Goal: Task Accomplishment & Management: Manage account settings

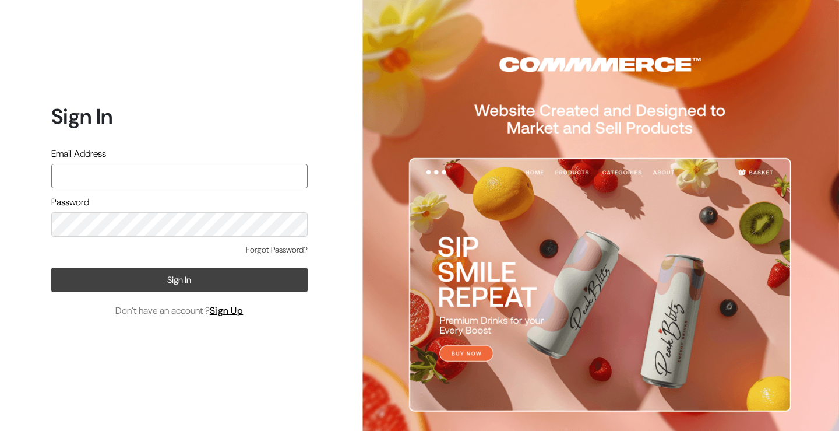
type input "kailash_parihar@hotmail.com"
click at [150, 282] on button "Sign In" at bounding box center [179, 279] width 256 height 24
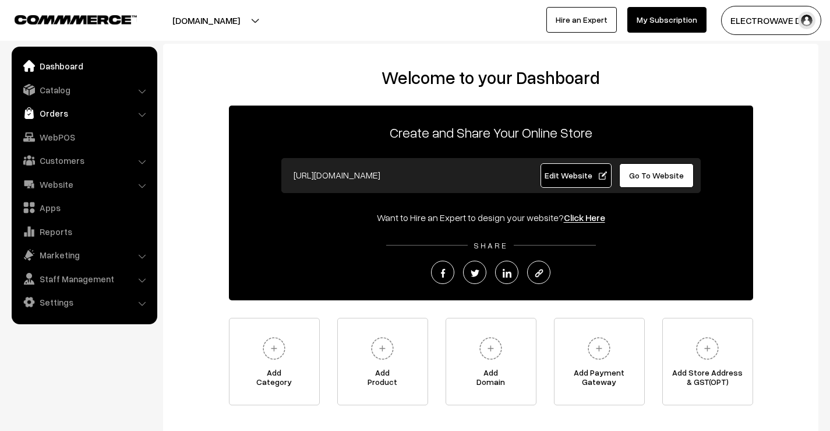
click at [47, 113] on link "Orders" at bounding box center [84, 113] width 139 height 21
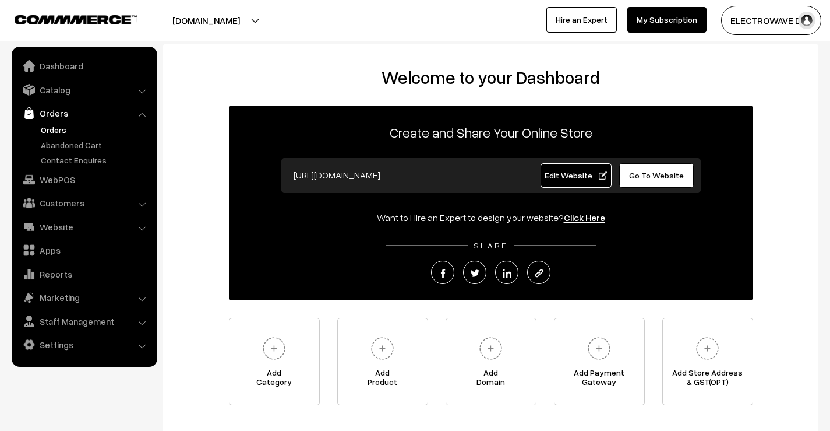
click at [51, 130] on link "Orders" at bounding box center [95, 130] width 115 height 12
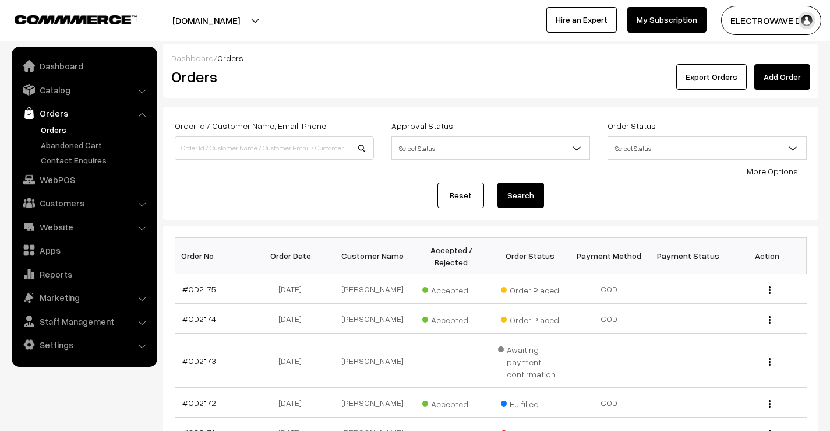
scroll to position [117, 0]
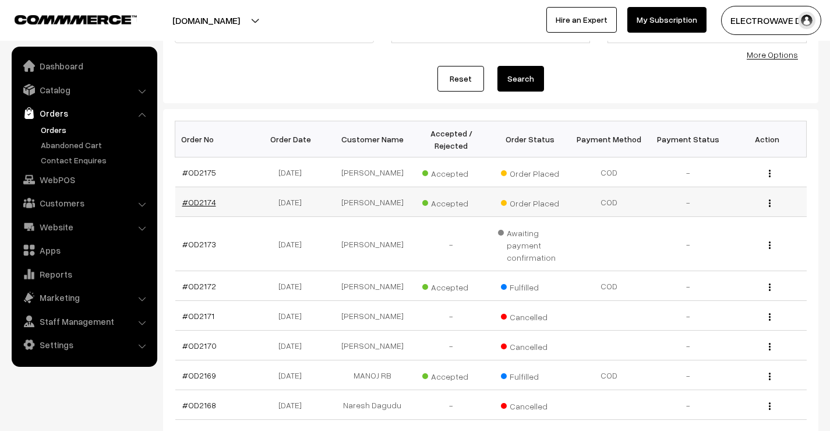
click at [198, 202] on link "#OD2174" at bounding box center [199, 202] width 34 height 10
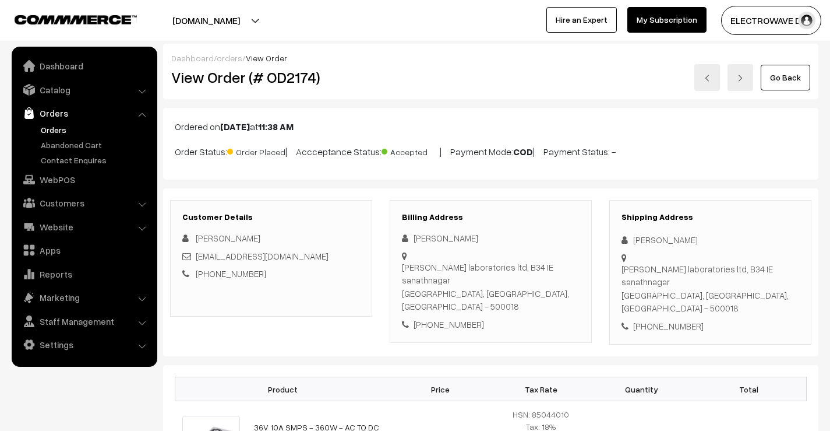
click at [712, 82] on link at bounding box center [708, 77] width 26 height 27
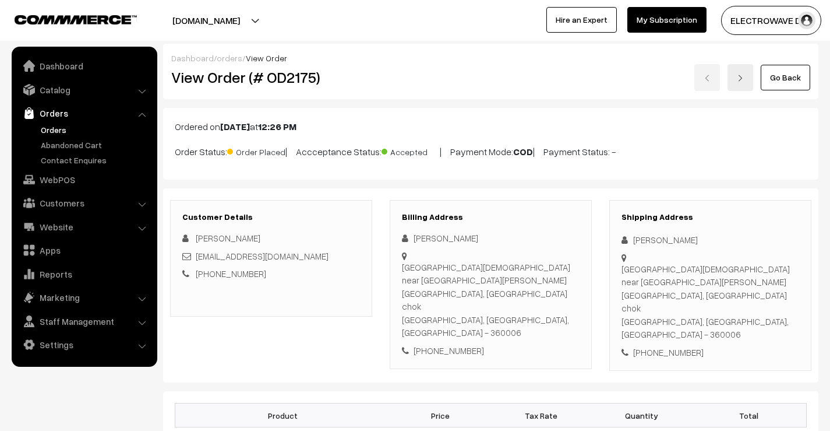
click at [639, 240] on div "[PERSON_NAME]" at bounding box center [711, 239] width 178 height 13
copy div "Ramesh"
click at [688, 242] on div "[PERSON_NAME]" at bounding box center [711, 239] width 178 height 13
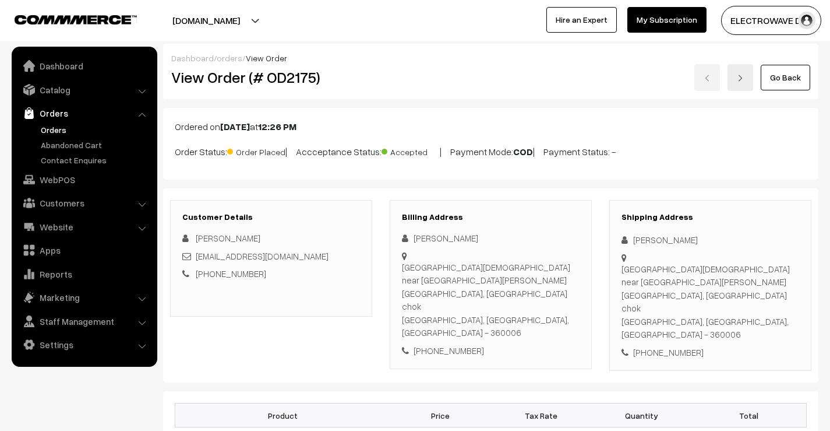
copy div "Pithadiya"
drag, startPoint x: 315, startPoint y: 259, endPoint x: 195, endPoint y: 260, distance: 120.1
click at [195, 260] on div "ramesh_pithadiya@yahoo.com" at bounding box center [271, 255] width 178 height 13
copy link "ramesh_pithadiya@yahoo.com"
click at [668, 346] on div "[PHONE_NUMBER]" at bounding box center [711, 352] width 178 height 13
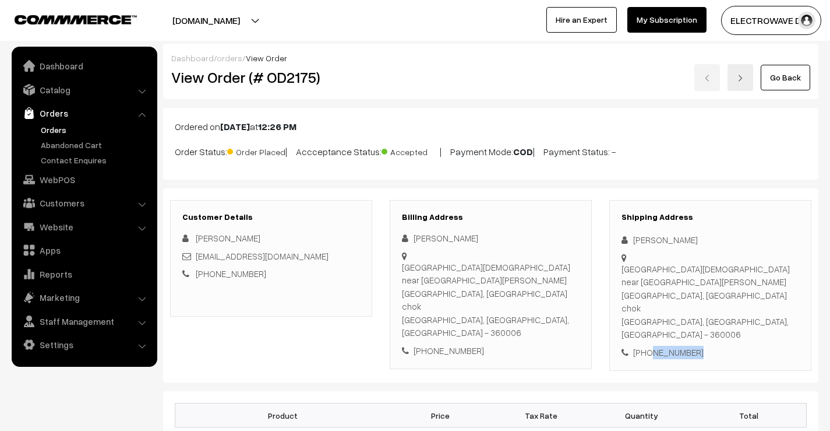
click at [668, 346] on div "[PHONE_NUMBER]" at bounding box center [711, 352] width 178 height 13
copy div "9327959020"
drag, startPoint x: 629, startPoint y: 243, endPoint x: 679, endPoint y: 284, distance: 64.6
click at [679, 284] on div "Shipping Address Ramesh Pithadiya 148 shidhivishoddh Park near ayodhiya chok, M…" at bounding box center [711, 285] width 202 height 171
copy div "Ramesh Pithadiya 148 shidhivishoddh Park near ayodhiya chok, Madhapar chok"
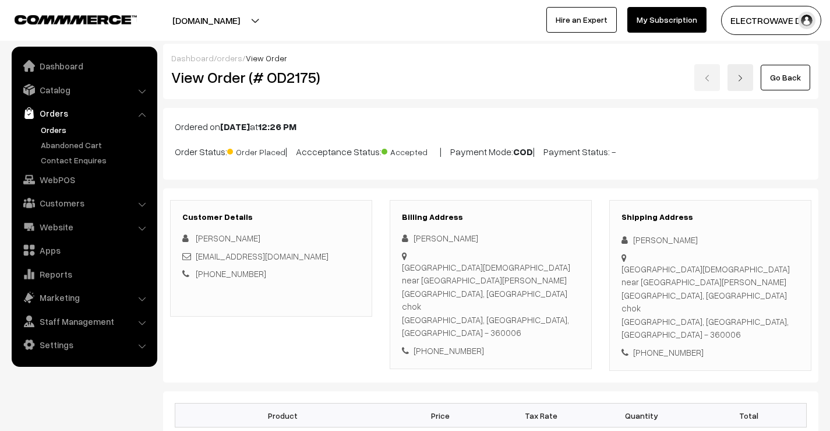
drag, startPoint x: 664, startPoint y: 295, endPoint x: 623, endPoint y: 294, distance: 40.8
click at [663, 295] on div "148 shidhivishoddh Park near ayodhiya chok, Madhapar chok Rajkot, Gujarat, Indi…" at bounding box center [711, 301] width 178 height 79
click at [621, 296] on div "Shipping Address Ramesh Pithadiya 148 shidhivishoddh Park near ayodhiya chok, M…" at bounding box center [711, 285] width 202 height 171
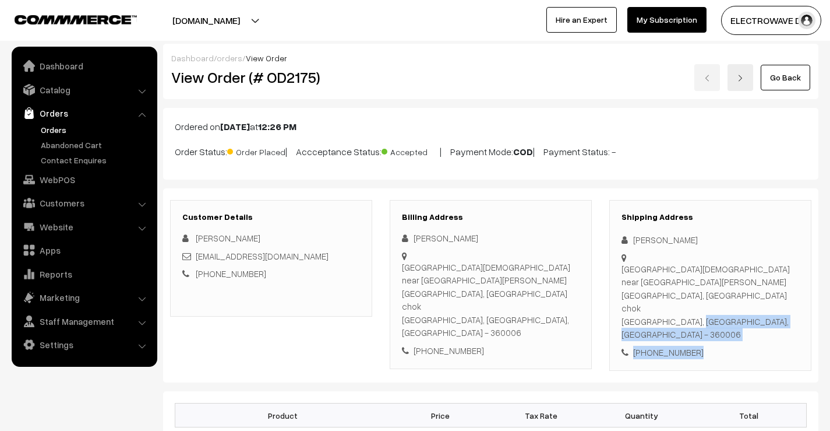
drag, startPoint x: 623, startPoint y: 296, endPoint x: 760, endPoint y: 325, distance: 140.6
click at [760, 325] on div "Shipping Address Ramesh Pithadiya 148 shidhivishoddh Park near ayodhiya chok, M…" at bounding box center [711, 285] width 202 height 171
copy div "Rajkot, Gujarat, India - 360006 +91 9327959020"
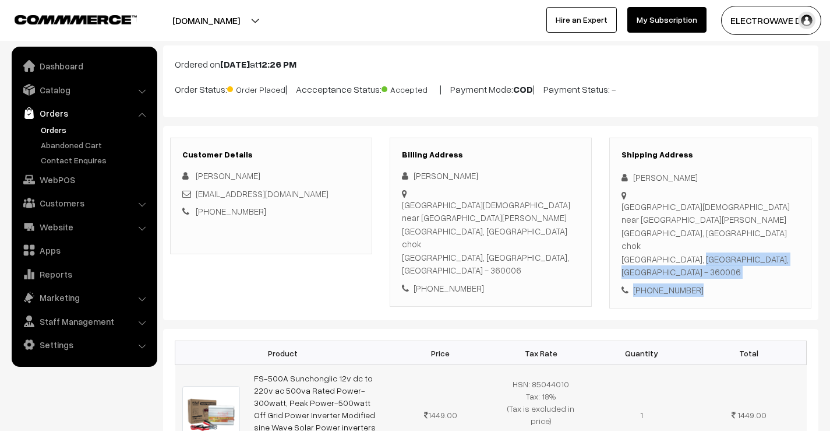
scroll to position [175, 0]
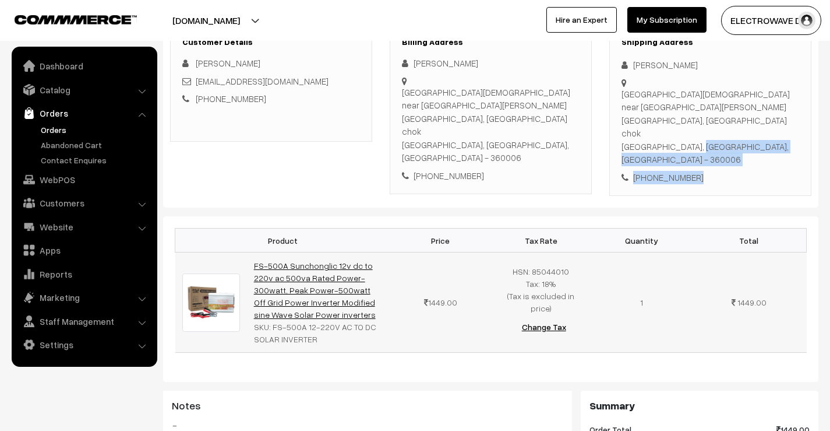
drag, startPoint x: 313, startPoint y: 277, endPoint x: 255, endPoint y: 223, distance: 79.2
click at [255, 252] on td "FS-500A Sunchonglic 12v dc to 220v ac 500va Rated Power-300watt, Peak Power-500…" at bounding box center [318, 302] width 143 height 100
copy link "FS-500A Sunchonglic 12v dc to 220v ac 500va Rated Power-300watt, Peak Power-500…"
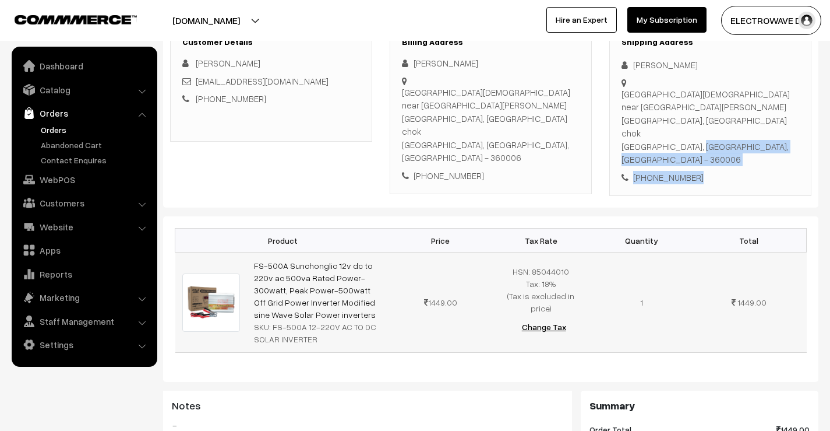
drag, startPoint x: 271, startPoint y: 287, endPoint x: 323, endPoint y: 303, distance: 54.2
click at [323, 321] on div "SKU: FS-500A 12-220V AC TO DC SOLAR INVERTER" at bounding box center [318, 333] width 129 height 24
copy div "FS-500A 12-220V AC TO DC SOLAR INVERTER"
click at [323, 321] on div "SKU: FS-500A 12-220V AC TO DC SOLAR INVERTER" at bounding box center [318, 333] width 129 height 24
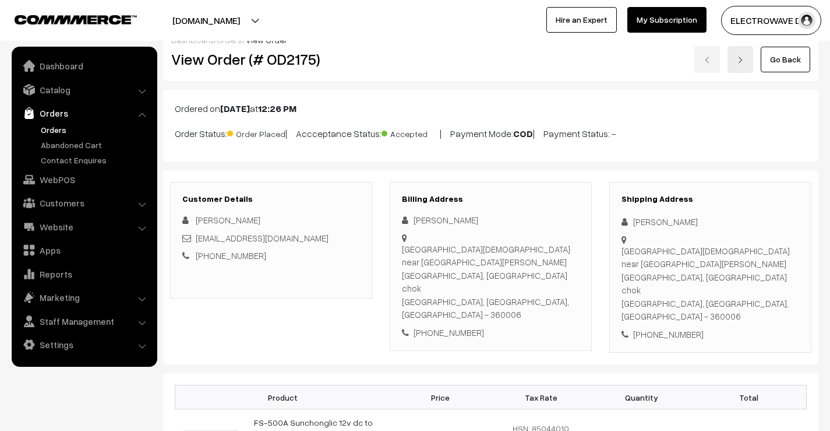
scroll to position [0, 0]
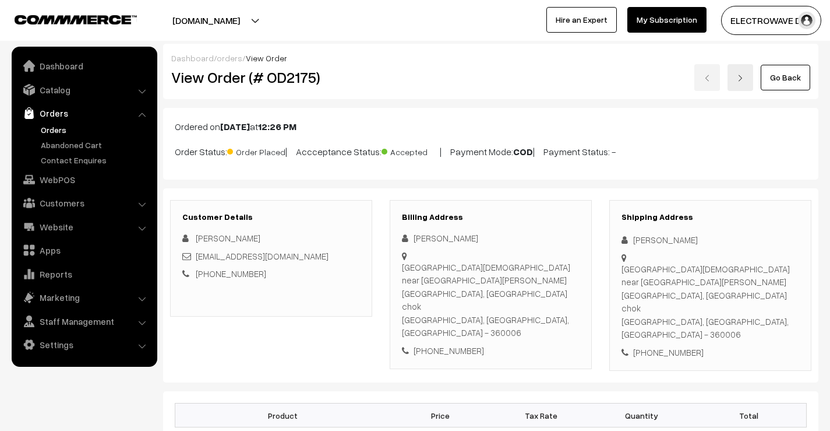
click at [289, 82] on h2 "View Order (# OD2175)" at bounding box center [272, 77] width 202 height 18
copy h2 "OD2175"
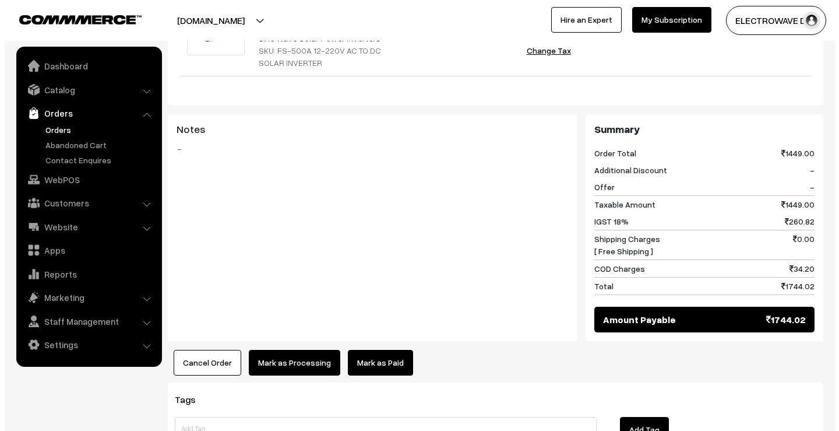
scroll to position [522, 0]
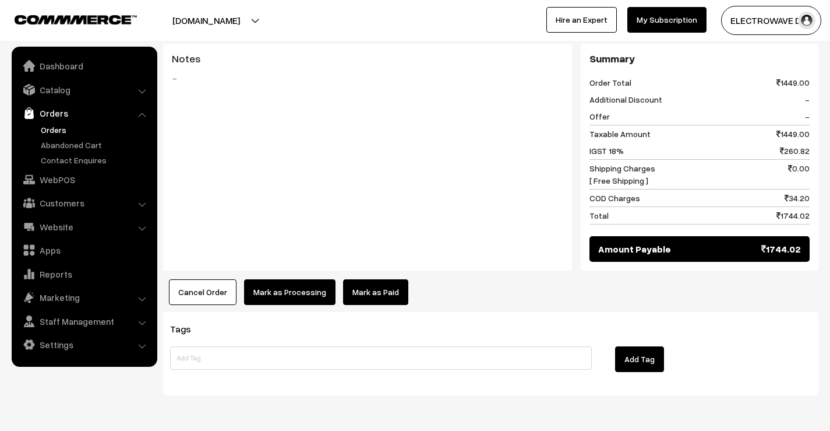
click at [288, 279] on button "Mark as Processing" at bounding box center [289, 292] width 91 height 26
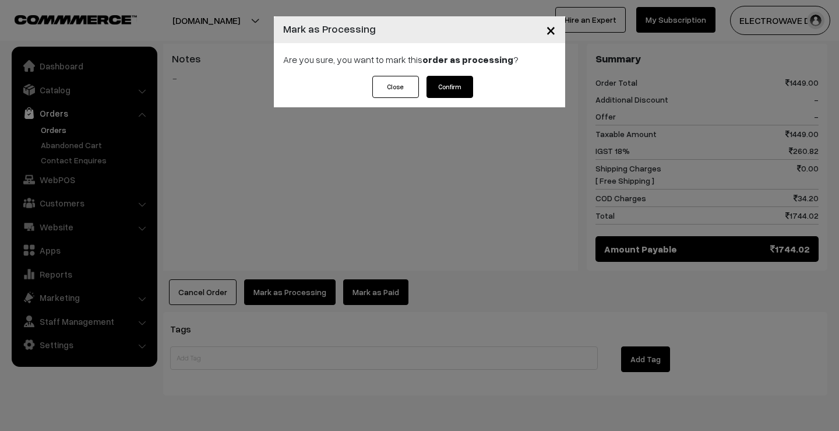
click at [462, 82] on button "Confirm" at bounding box center [450, 87] width 47 height 22
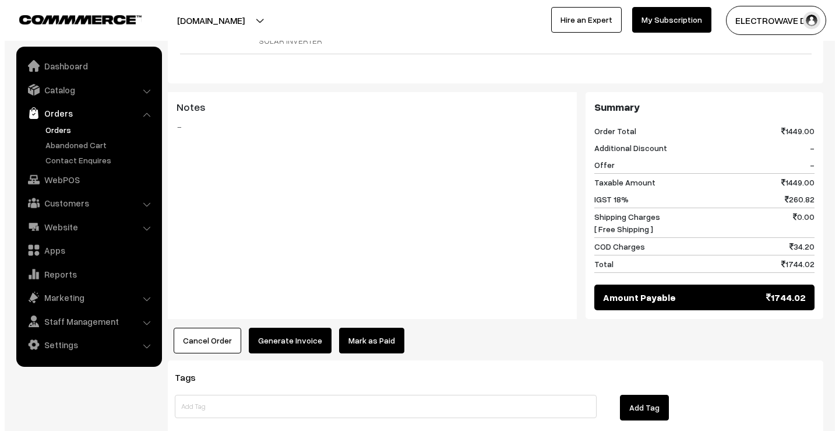
scroll to position [522, 0]
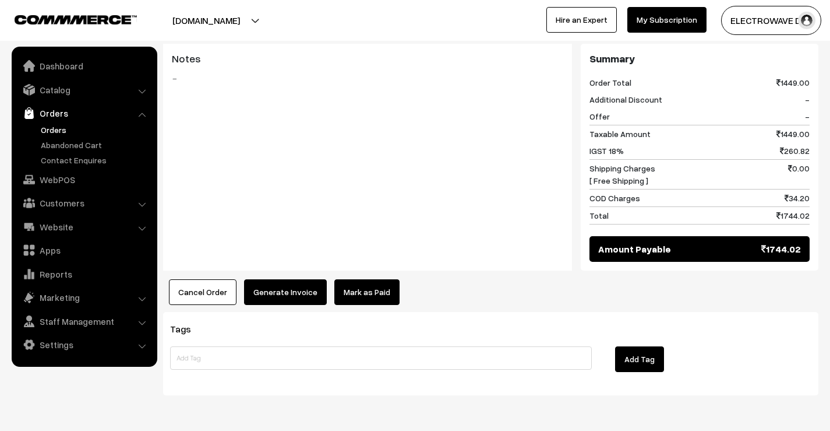
click at [296, 279] on button "Generate Invoice" at bounding box center [285, 292] width 83 height 26
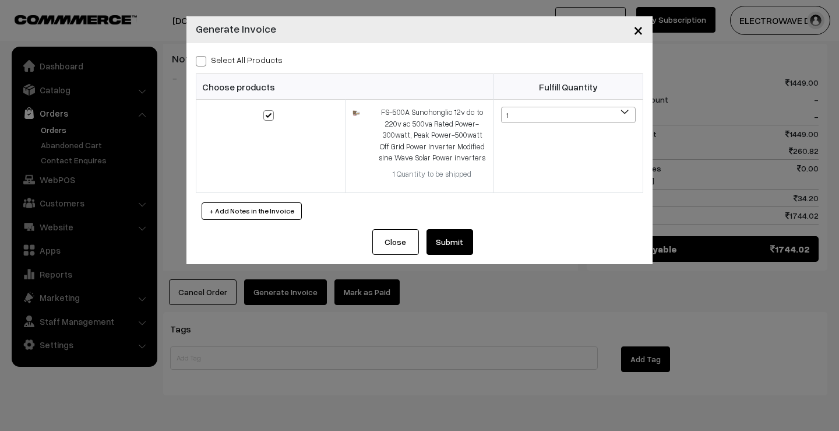
click at [445, 242] on button "Submit" at bounding box center [450, 242] width 47 height 26
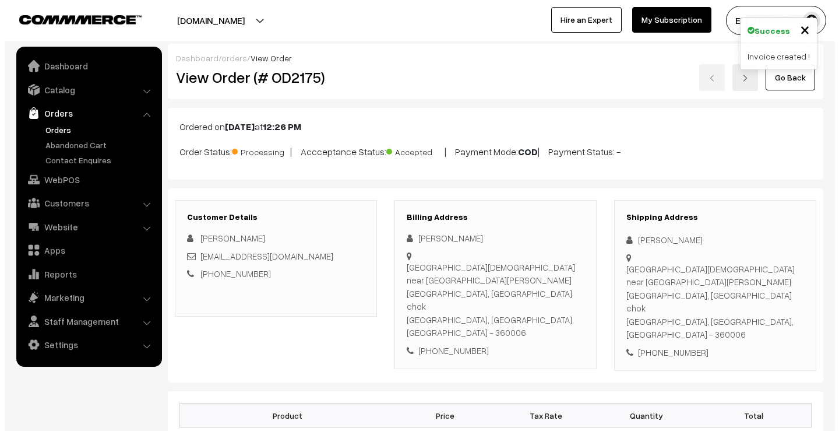
scroll to position [522, 0]
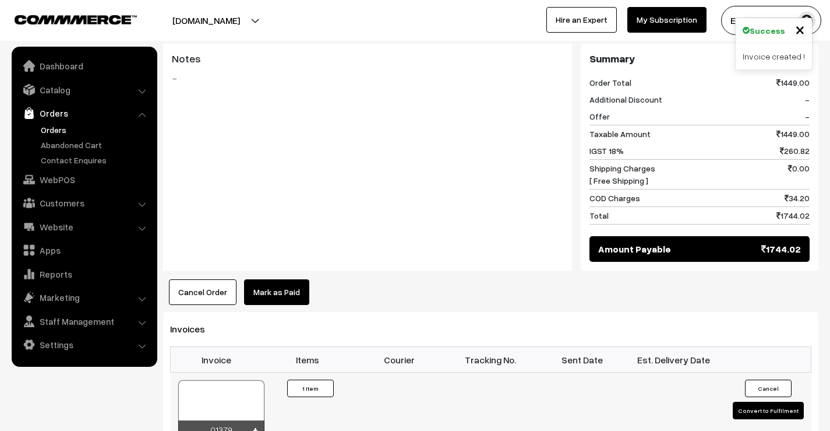
click at [751, 402] on button "Convert to Fulfilment" at bounding box center [768, 410] width 71 height 17
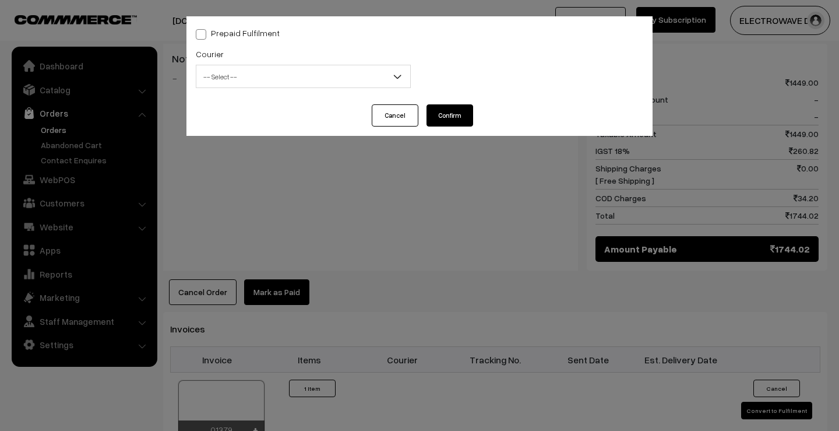
click at [344, 80] on span "-- Select --" at bounding box center [303, 76] width 214 height 20
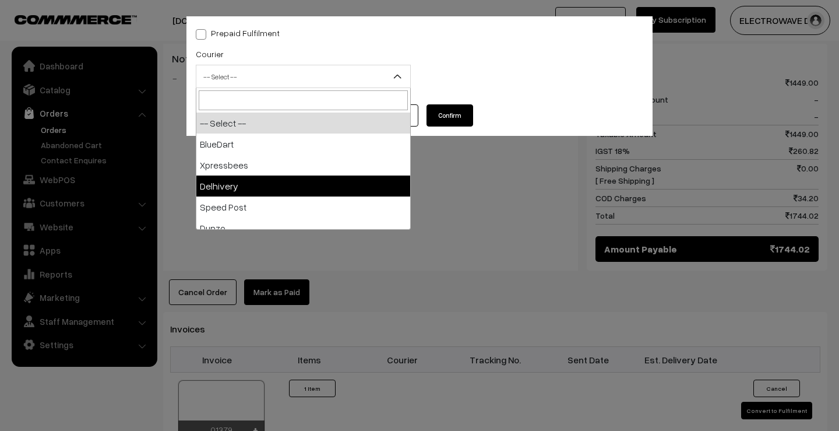
select select "4"
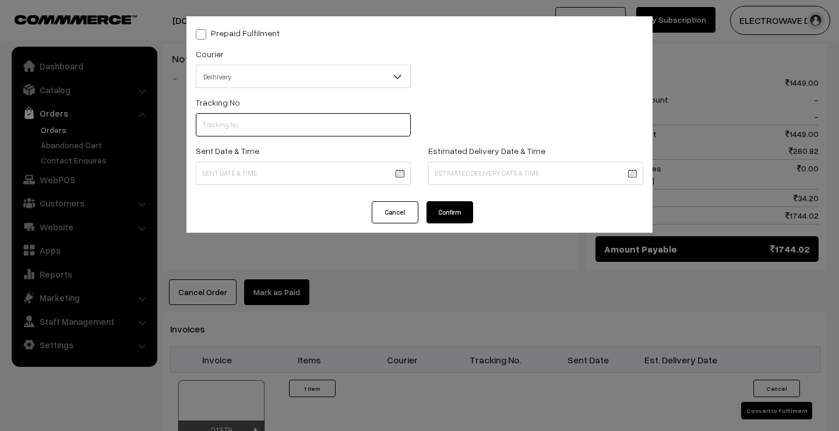
click at [293, 130] on input "text" at bounding box center [303, 124] width 215 height 23
paste input "22679033536590"
type input "22679033536590"
click at [402, 175] on body "Thank you for showing interest. Our team will call you shortly. Close dhruvpro.…" at bounding box center [419, 120] width 839 height 1285
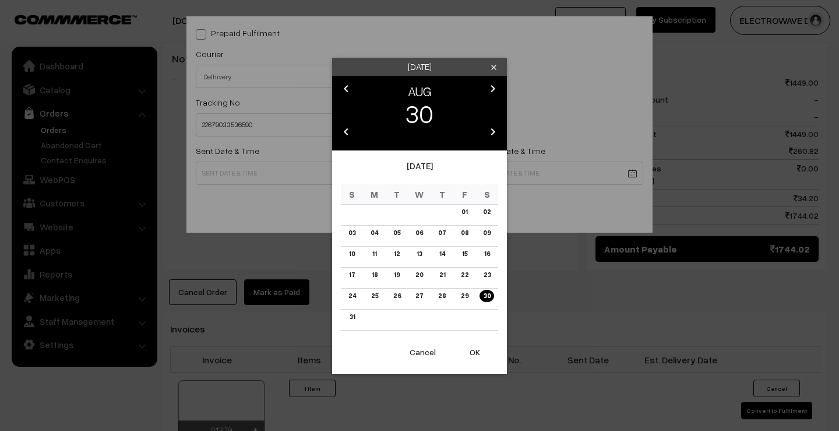
click at [474, 352] on button "OK" at bounding box center [475, 352] width 47 height 26
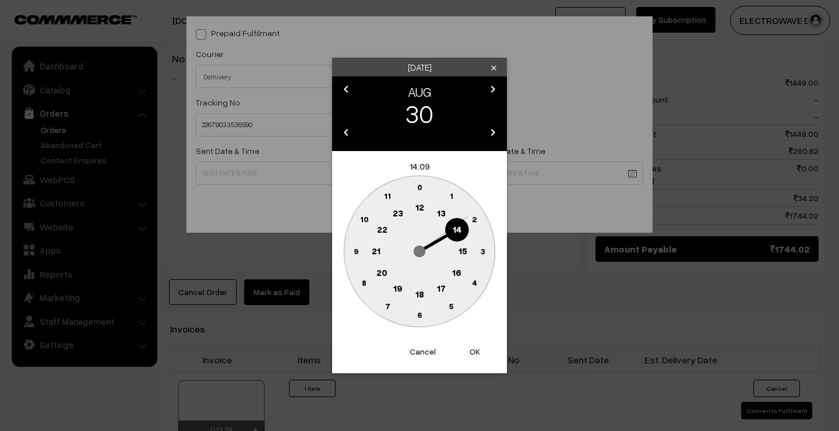
click at [474, 352] on button "OK" at bounding box center [475, 352] width 47 height 26
type input "30-08-2025 14:09"
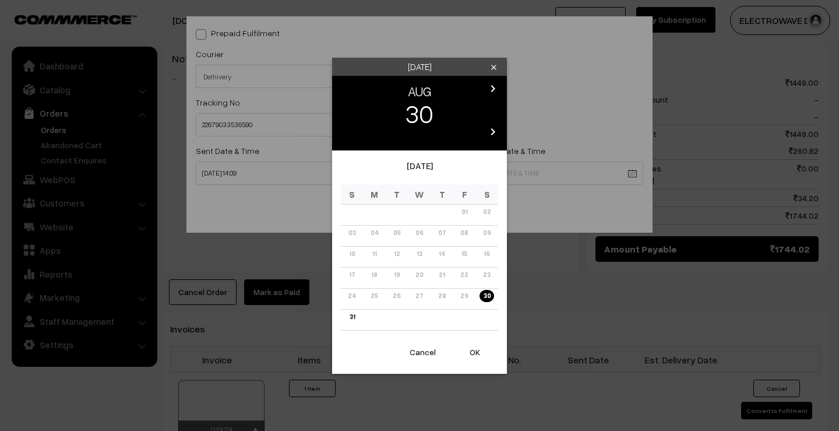
click at [522, 175] on body "Thank you for showing interest. Our team will call you shortly. Close dhruvpro.…" at bounding box center [419, 120] width 839 height 1285
click at [497, 92] on icon "chevron_right" at bounding box center [493, 89] width 14 height 14
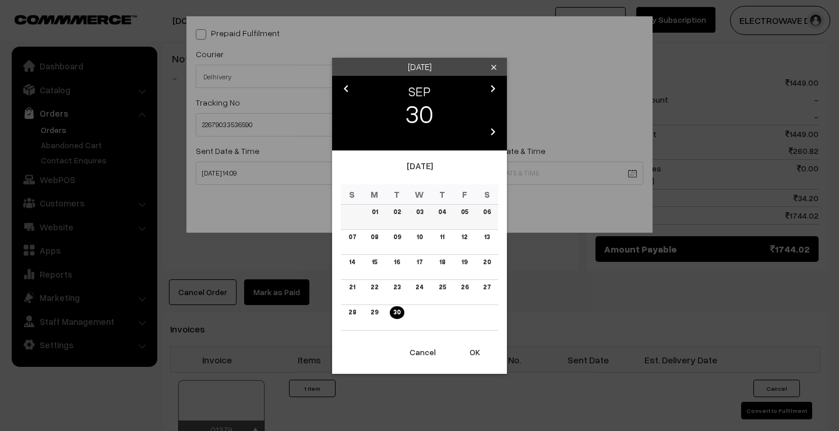
click at [444, 214] on link "04" at bounding box center [442, 212] width 15 height 12
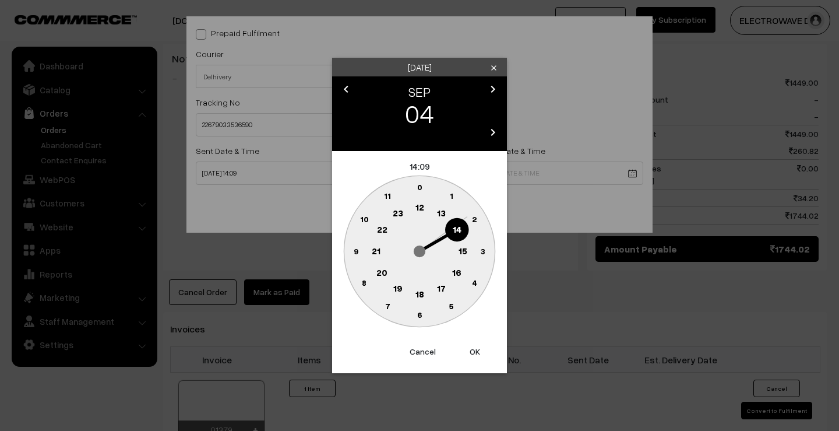
click at [469, 348] on button "OK" at bounding box center [475, 352] width 47 height 26
type input "04-09-2025 14:09"
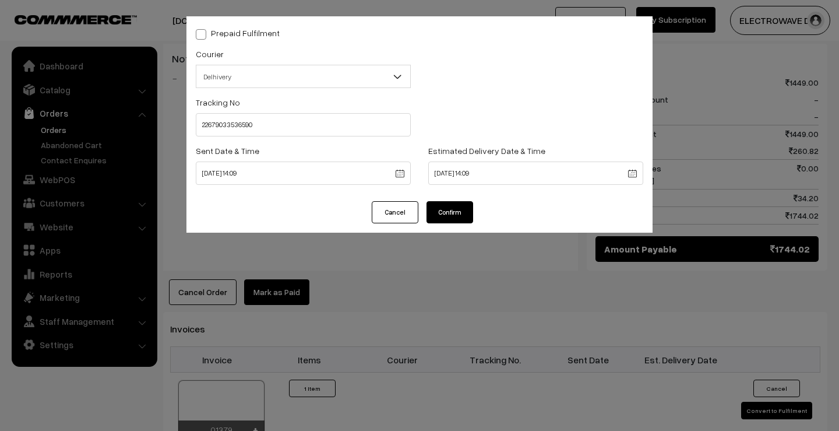
click at [455, 220] on button "Confirm" at bounding box center [450, 212] width 47 height 22
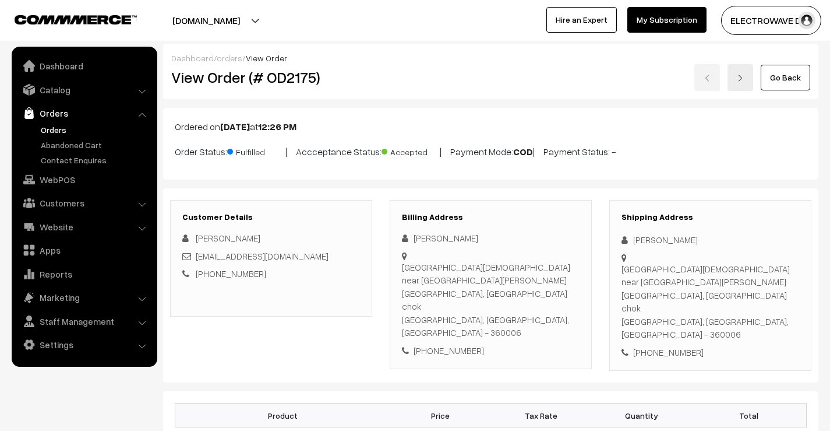
scroll to position [522, 0]
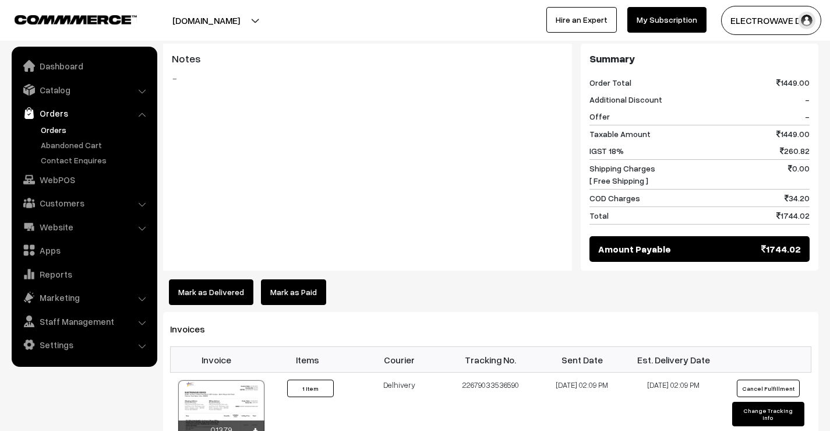
click at [57, 132] on link "Orders" at bounding box center [95, 130] width 115 height 12
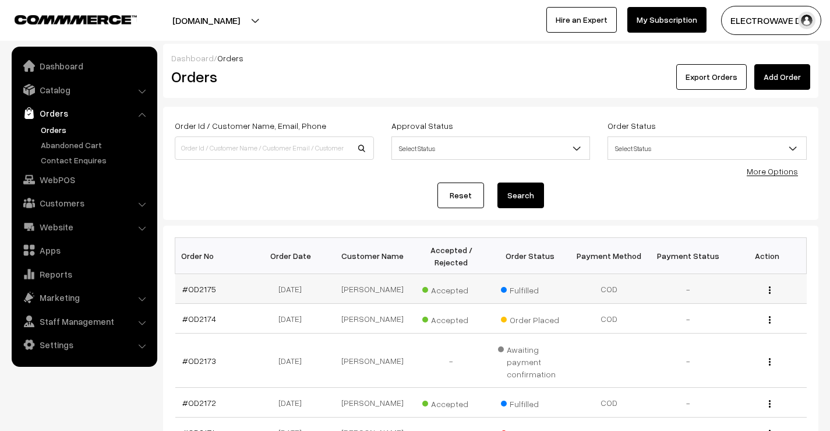
scroll to position [175, 0]
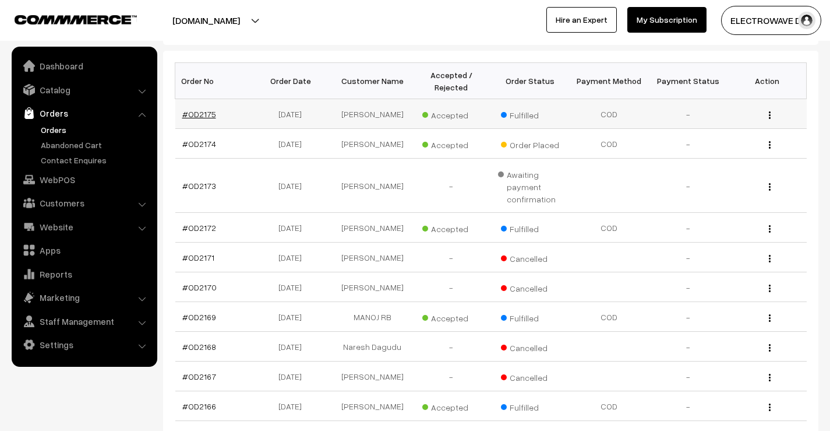
click at [195, 111] on link "#OD2175" at bounding box center [199, 114] width 34 height 10
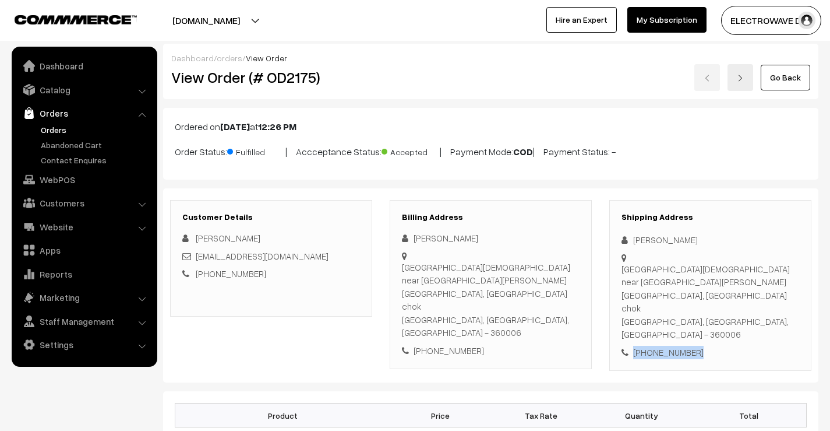
drag, startPoint x: 0, startPoint y: 0, endPoint x: 635, endPoint y: 312, distance: 707.9
click at [635, 346] on div "[PHONE_NUMBER]" at bounding box center [711, 352] width 178 height 13
copy div "+91 9327959020"
click at [664, 346] on div "+91 9327959020" at bounding box center [711, 352] width 178 height 13
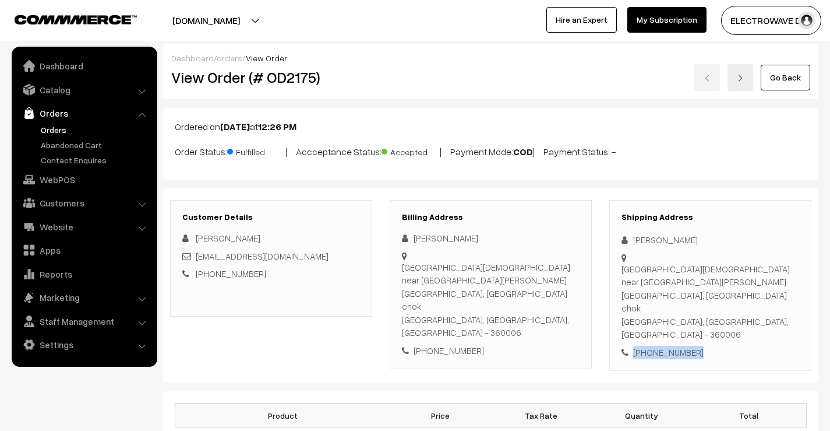
click at [658, 346] on div "+91 9327959020" at bounding box center [711, 352] width 178 height 13
click at [58, 129] on link "Orders" at bounding box center [95, 130] width 115 height 12
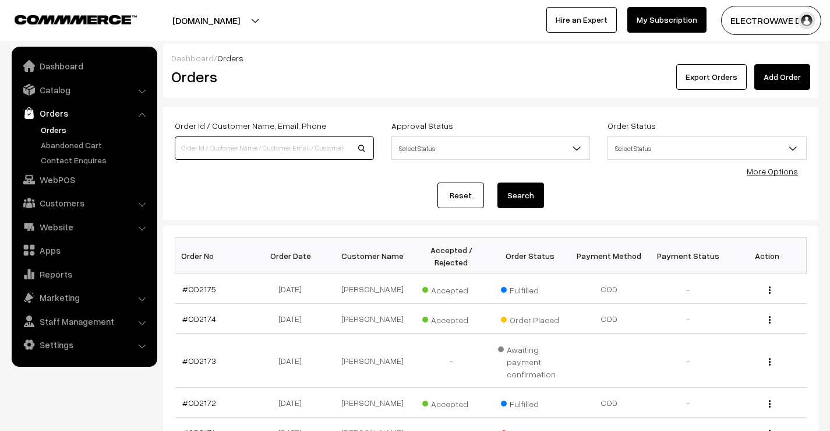
click at [277, 145] on input at bounding box center [274, 147] width 199 height 23
paste input "OD2157"
type input "OD2157"
click at [498, 182] on button "Search" at bounding box center [521, 195] width 47 height 26
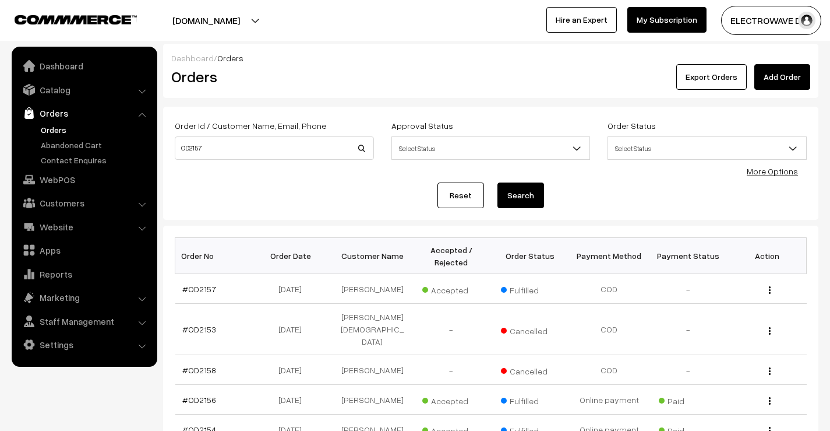
click at [510, 193] on button "Search" at bounding box center [521, 195] width 47 height 26
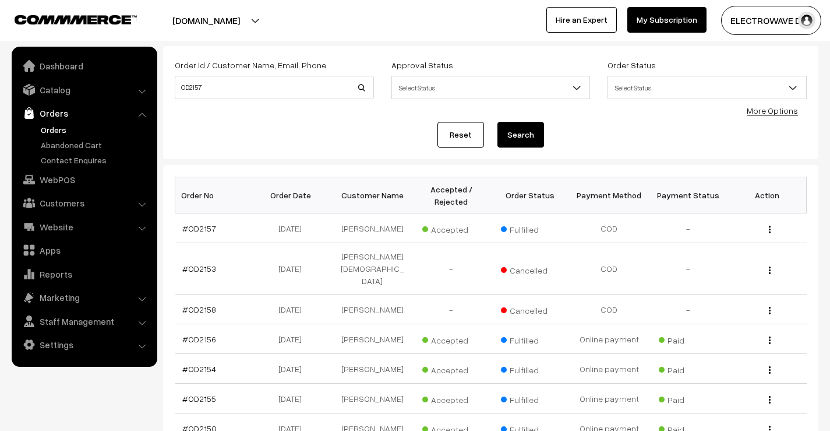
scroll to position [117, 0]
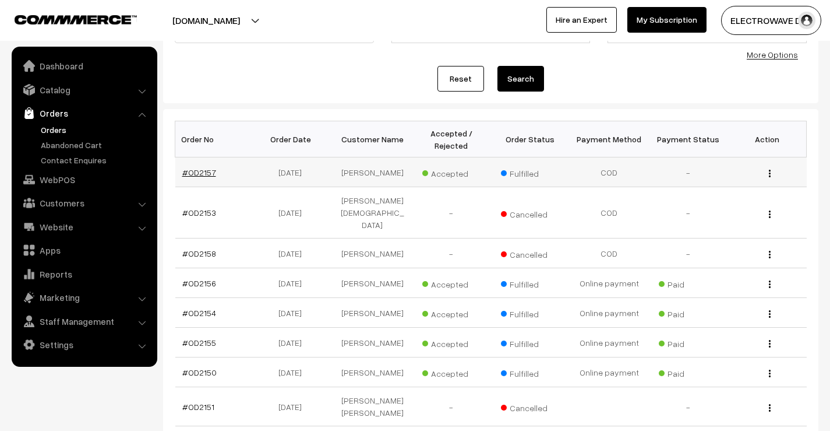
click at [200, 170] on link "#OD2157" at bounding box center [199, 172] width 34 height 10
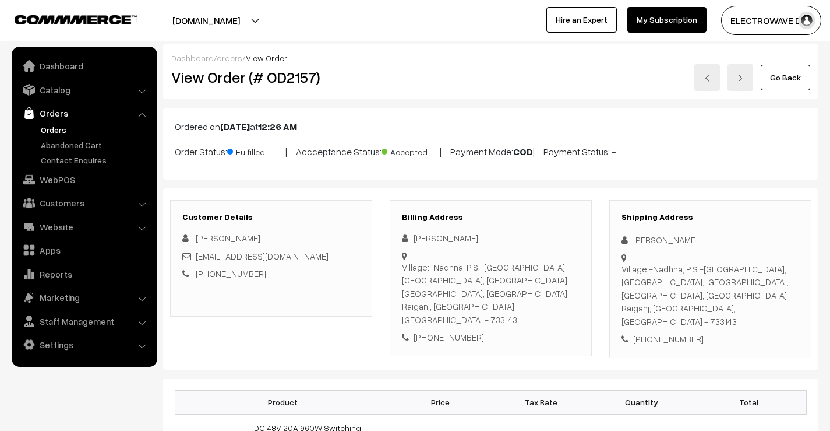
click at [287, 78] on h2 "View Order (# OD2157)" at bounding box center [272, 77] width 202 height 18
copy h2 "OD2157"
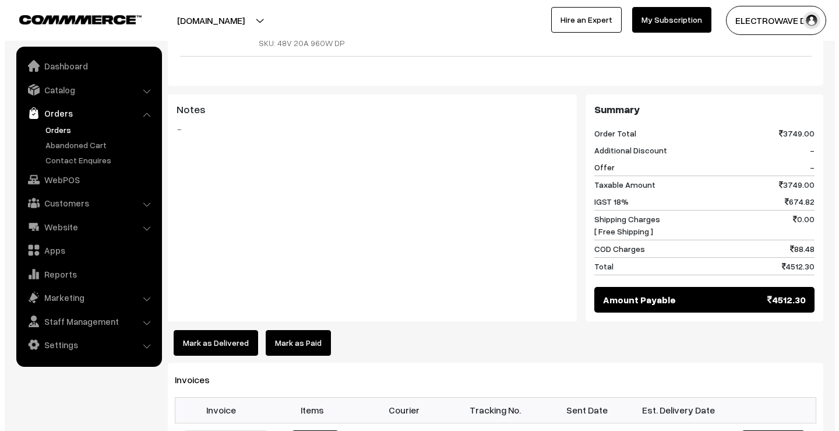
scroll to position [583, 0]
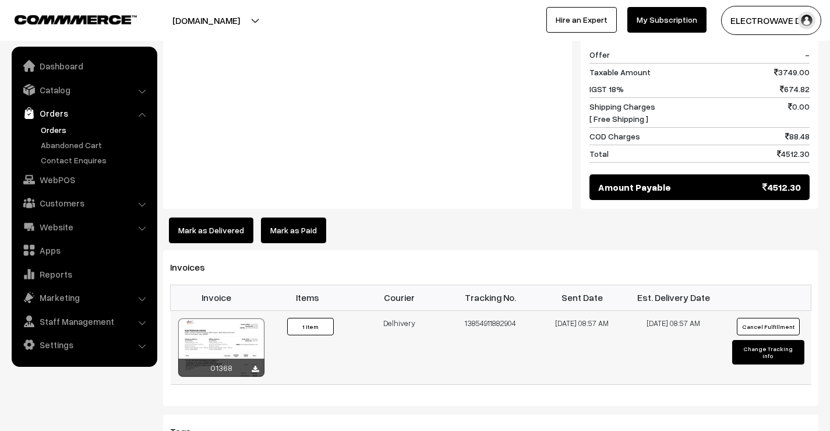
click at [748, 340] on button "Change Tracking Info" at bounding box center [769, 352] width 72 height 24
select select "4"
type input "13854911882904"
type input "27-08-2025 08:57"
type input "01-09-2025 08:57"
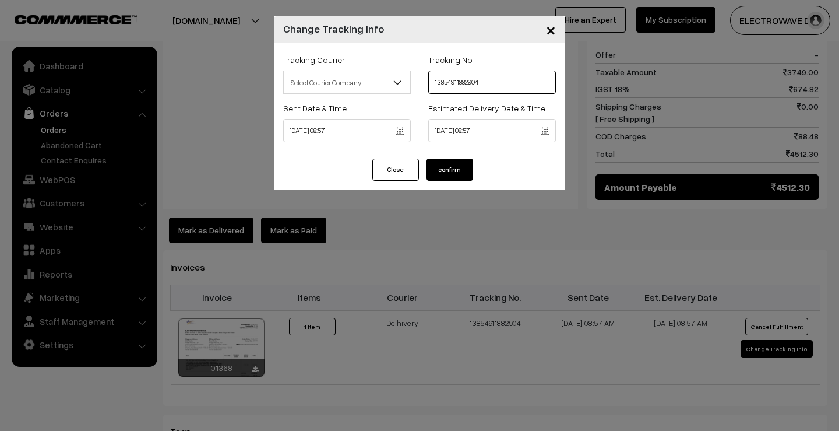
click at [459, 80] on input "13854911882904" at bounding box center [492, 82] width 128 height 23
paste input "7799118429"
type input "77991184294"
click at [381, 129] on body "Thank you for showing interest. Our team will call you shortly. Close dhruvpro.…" at bounding box center [419, 59] width 839 height 1284
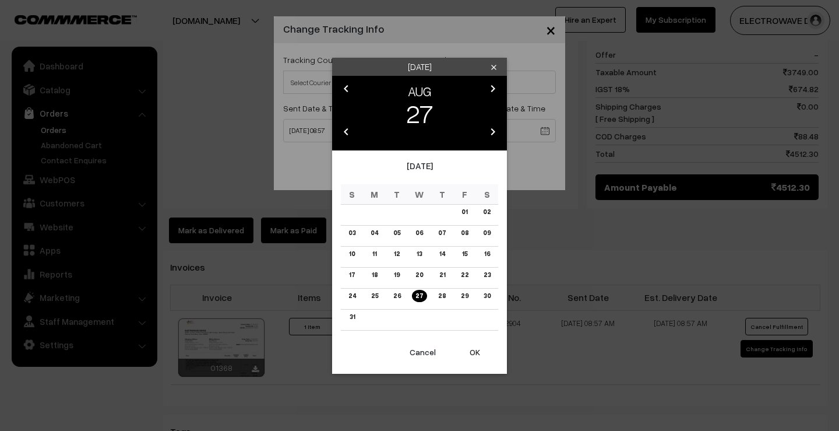
click at [302, 84] on div "Wednesday clear chevron_left AUG chevron_right 27 chevron_left 2025 chevron_rig…" at bounding box center [419, 215] width 839 height 431
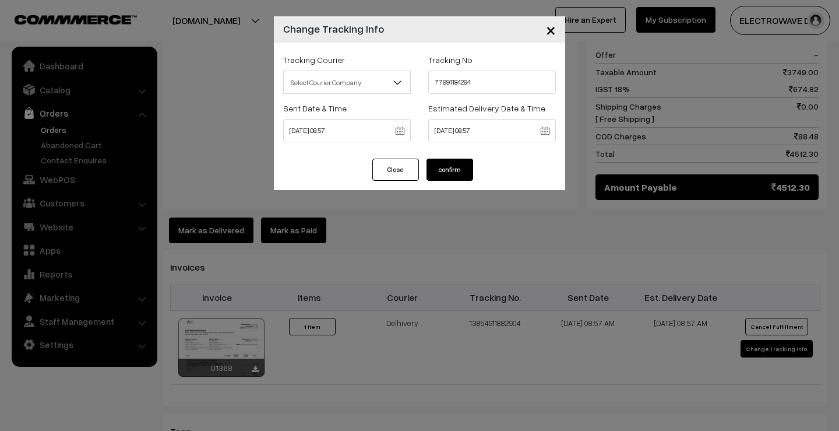
click at [302, 84] on span "Select Courier Company" at bounding box center [347, 82] width 126 height 20
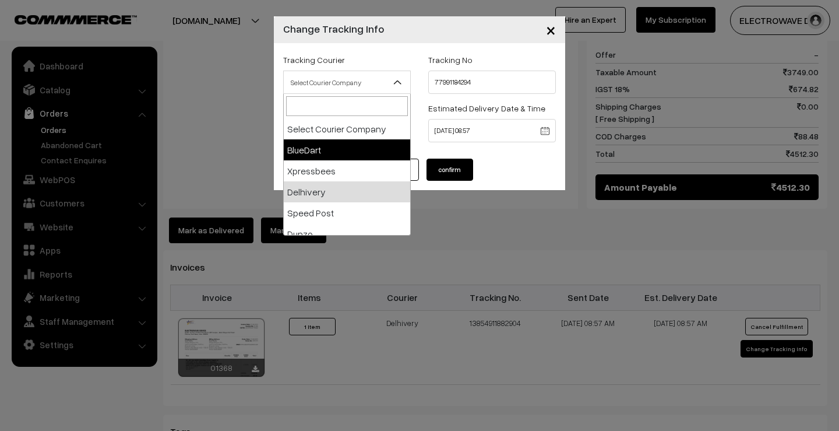
drag, startPoint x: 318, startPoint y: 150, endPoint x: 325, endPoint y: 150, distance: 7.0
select select "2"
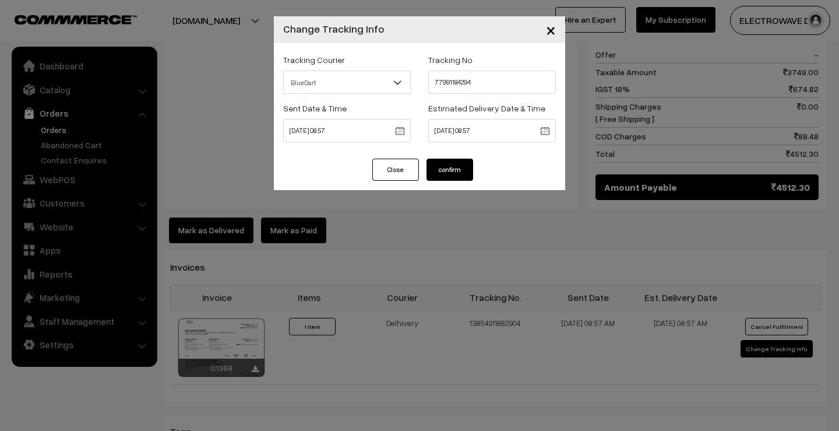
click at [428, 168] on button "confirm" at bounding box center [450, 170] width 47 height 22
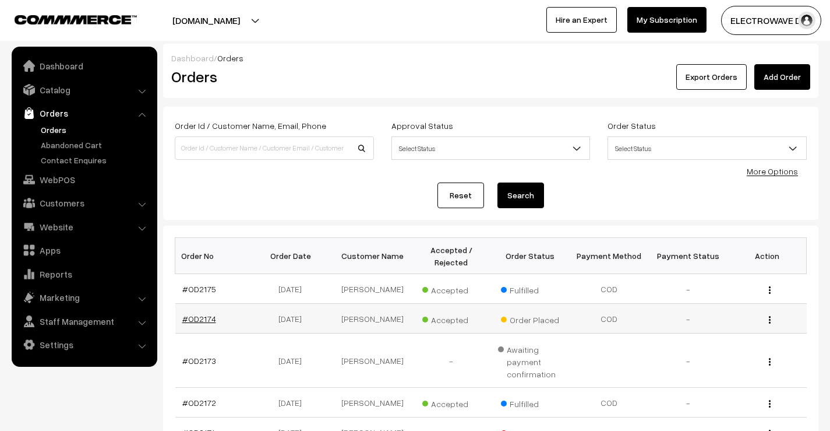
click at [206, 316] on link "#OD2174" at bounding box center [199, 319] width 34 height 10
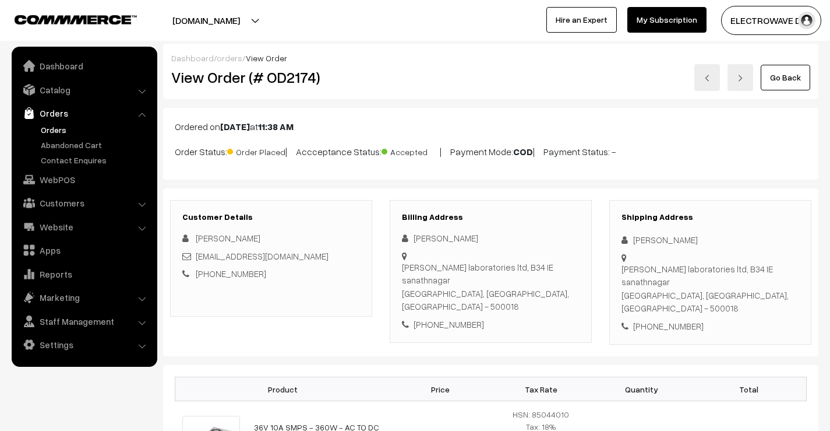
scroll to position [117, 0]
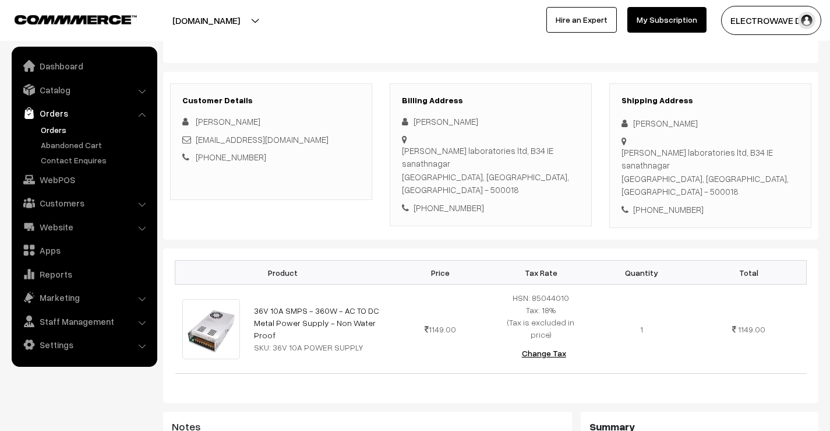
click at [677, 203] on div "[PHONE_NUMBER]" at bounding box center [711, 209] width 178 height 13
copy div "[PHONE_NUMBER]"
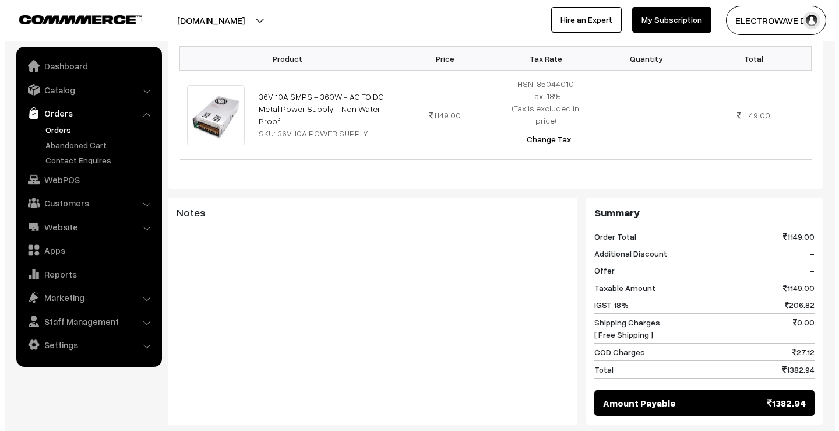
scroll to position [350, 0]
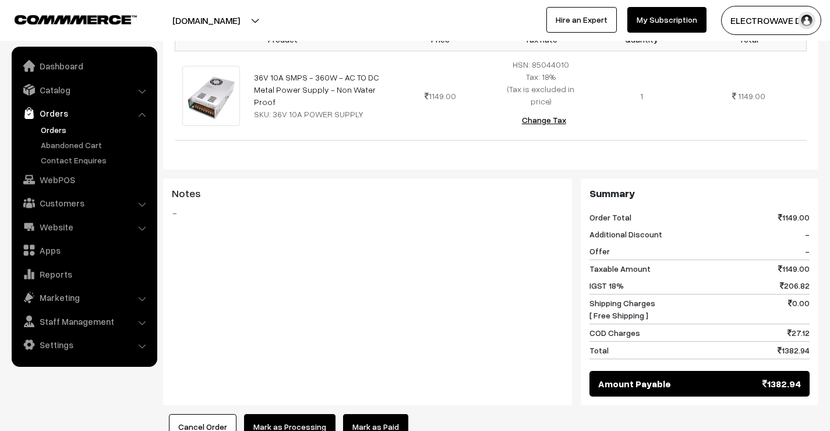
click at [283, 414] on button "Mark as Processing" at bounding box center [289, 427] width 91 height 26
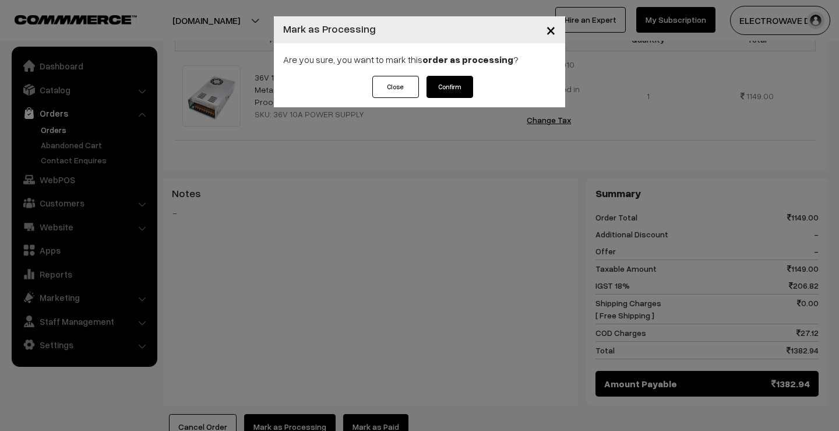
click at [446, 87] on button "Confirm" at bounding box center [450, 87] width 47 height 22
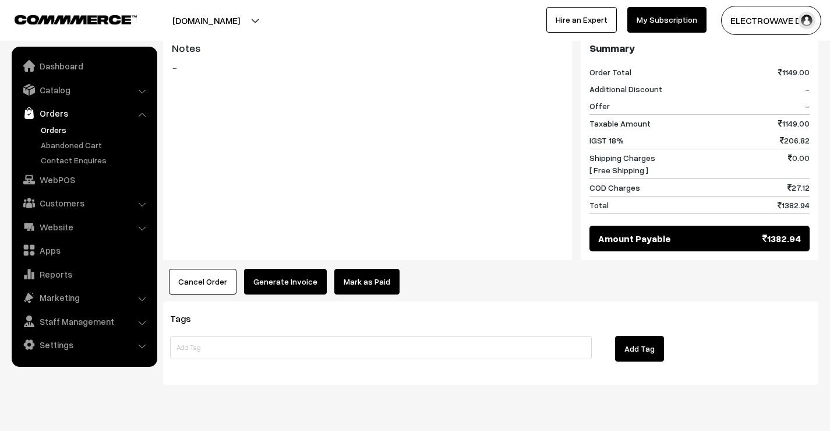
click at [289, 269] on button "Generate Invoice" at bounding box center [285, 282] width 83 height 26
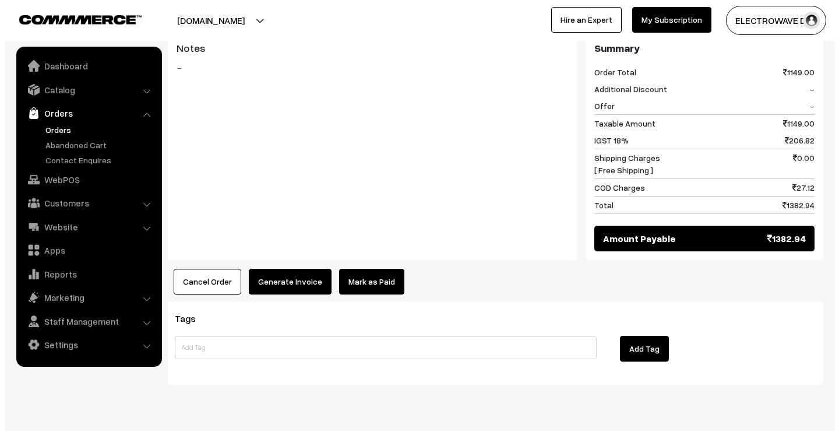
scroll to position [481, 0]
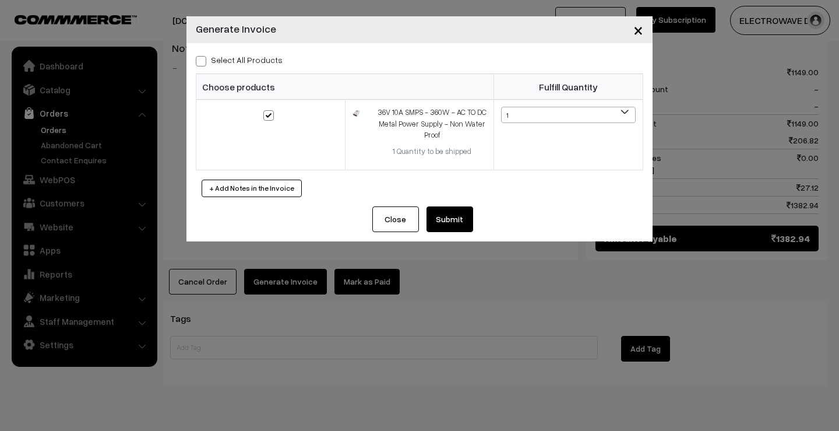
click at [454, 222] on button "Submit" at bounding box center [450, 219] width 47 height 26
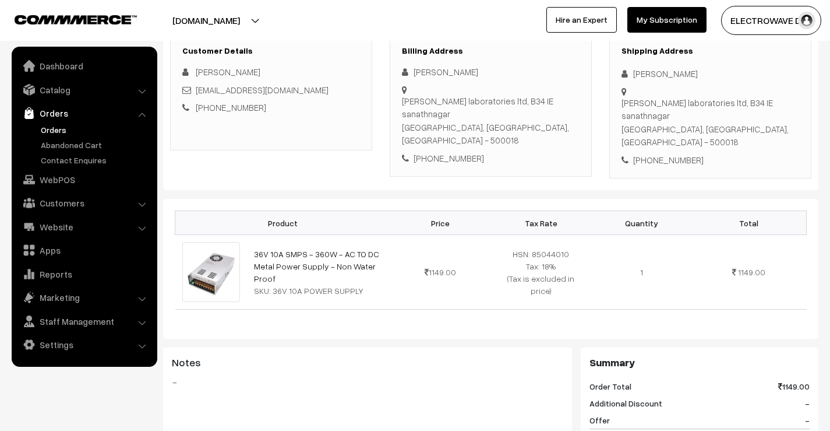
scroll to position [14, 0]
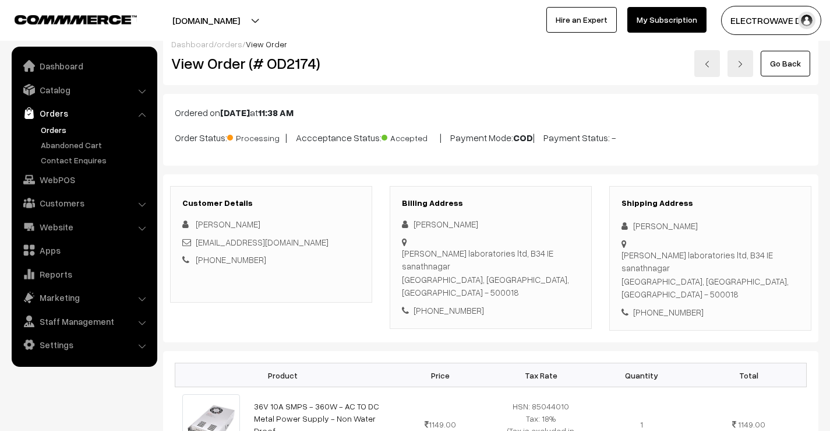
click at [642, 230] on div "[PERSON_NAME]" at bounding box center [711, 225] width 178 height 13
copy div "Sunil"
drag, startPoint x: 318, startPoint y: 239, endPoint x: 195, endPoint y: 247, distance: 122.6
click at [195, 247] on div "sunilchowdary0012@gmail.com" at bounding box center [271, 241] width 178 height 13
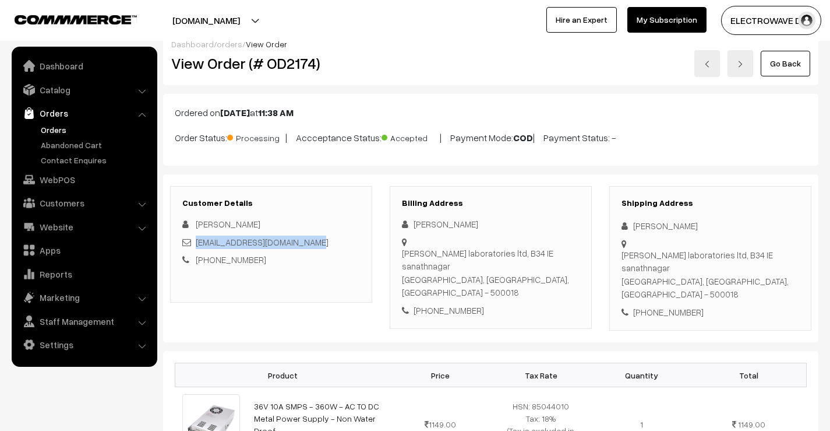
copy link "sunilchowdary0012@gmail.com"
click at [665, 305] on div "[PHONE_NUMBER]" at bounding box center [711, 311] width 178 height 13
copy div "9160606760"
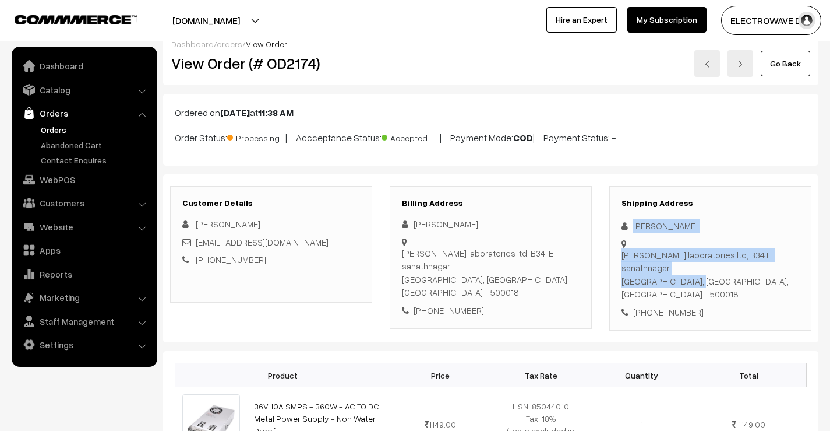
drag, startPoint x: 631, startPoint y: 227, endPoint x: 675, endPoint y: 262, distance: 57.2
click at [675, 262] on div "Shipping Address Sunil Kumar Divis laboratories ltd, B34 IE sanathnagar Hyderab…" at bounding box center [711, 258] width 202 height 145
copy div "Sunil Kumar Divis laboratories ltd, B34 IE sanathnagar Hyderabad,"
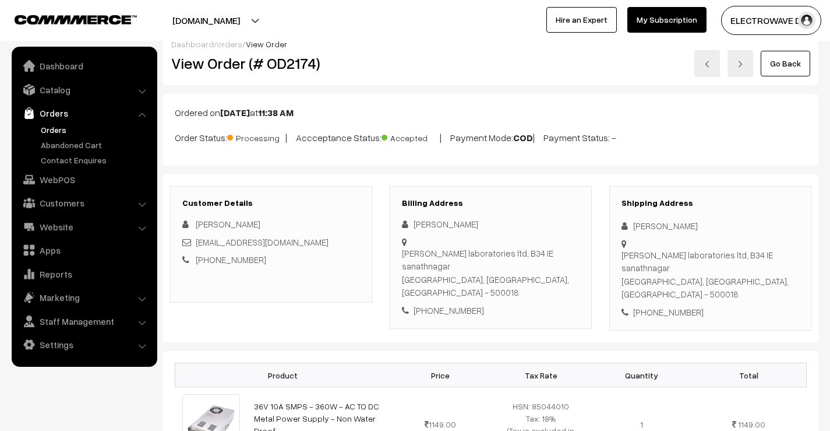
click at [676, 266] on div "Shipping Address Sunil Kumar Divis laboratories ltd, B34 IE sanathnagar Hyderab…" at bounding box center [711, 258] width 202 height 145
drag, startPoint x: 679, startPoint y: 258, endPoint x: 698, endPoint y: 286, distance: 33.3
click at [698, 286] on div "Shipping Address Sunil Kumar Divis laboratories ltd, B34 IE sanathnagar Hyderab…" at bounding box center [711, 258] width 202 height 145
copy div "elangana, India - 500018 +91 9160606760"
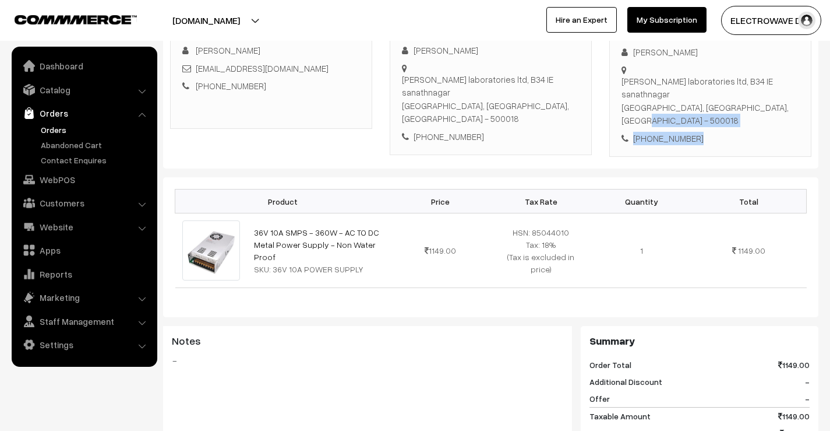
scroll to position [189, 0]
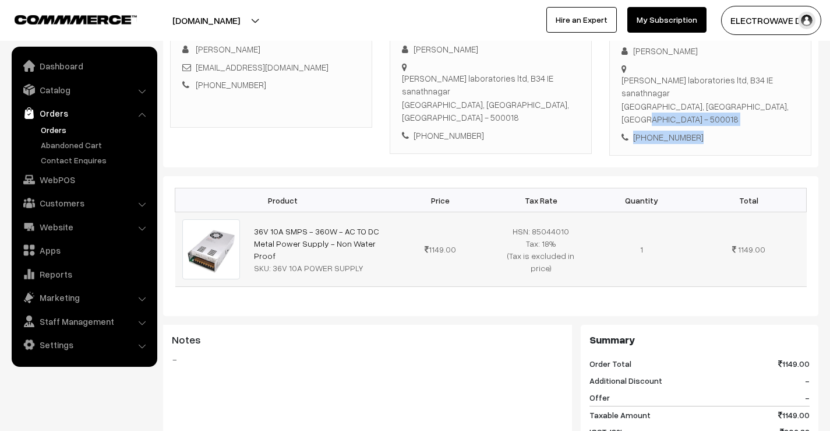
drag, startPoint x: 272, startPoint y: 231, endPoint x: 252, endPoint y: 207, distance: 31.0
click at [252, 212] on td "36V 10A SMPS - 360W - AC TO DC Metal Power Supply - Non Water Proof SKU: 36V 10…" at bounding box center [318, 249] width 143 height 75
copy link "36V 10A SMPS - 360W - AC TO DC Metal Power Supply - Non Water Proof"
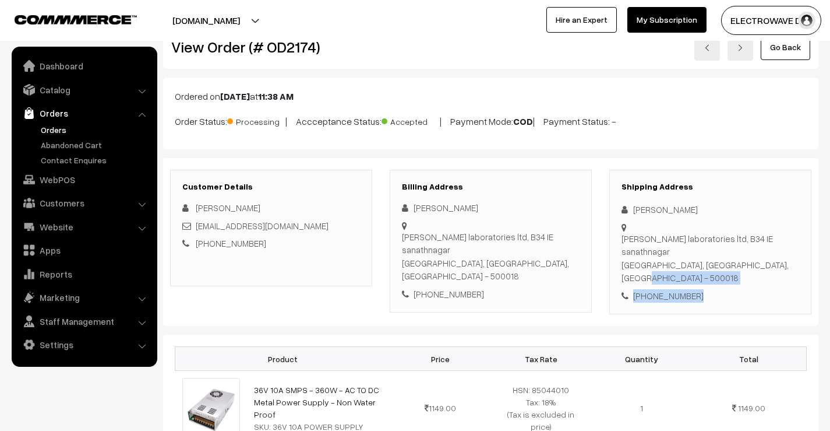
scroll to position [0, 0]
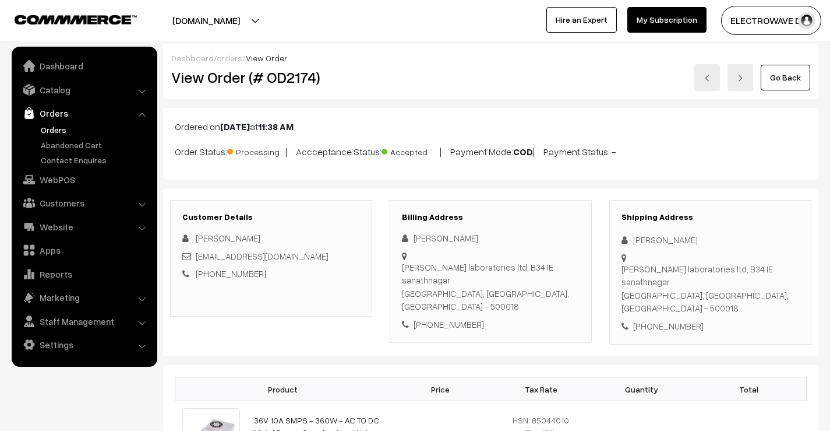
click at [279, 86] on div "View Order (# OD2174)" at bounding box center [272, 77] width 219 height 27
click at [279, 86] on h2 "View Order (# OD2174)" at bounding box center [272, 77] width 202 height 18
copy h2 "OD2174"
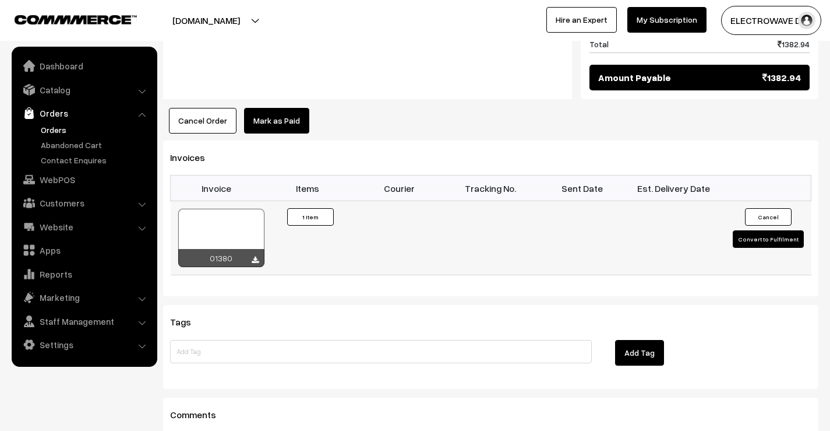
click at [754, 230] on button "Convert to Fulfilment" at bounding box center [768, 238] width 71 height 17
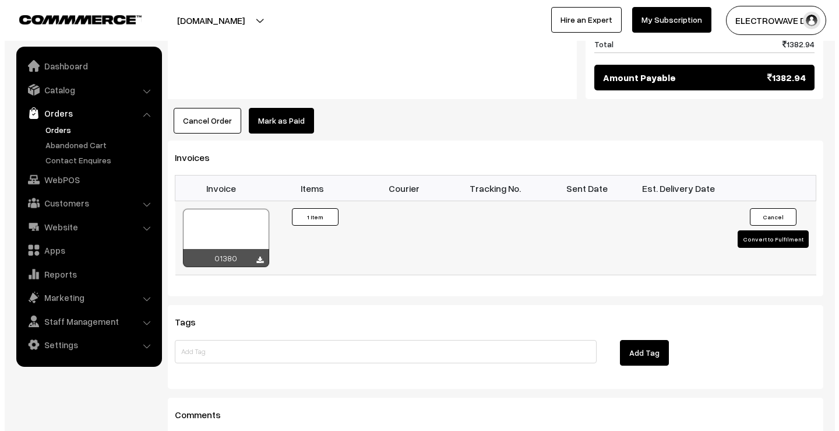
scroll to position [642, 0]
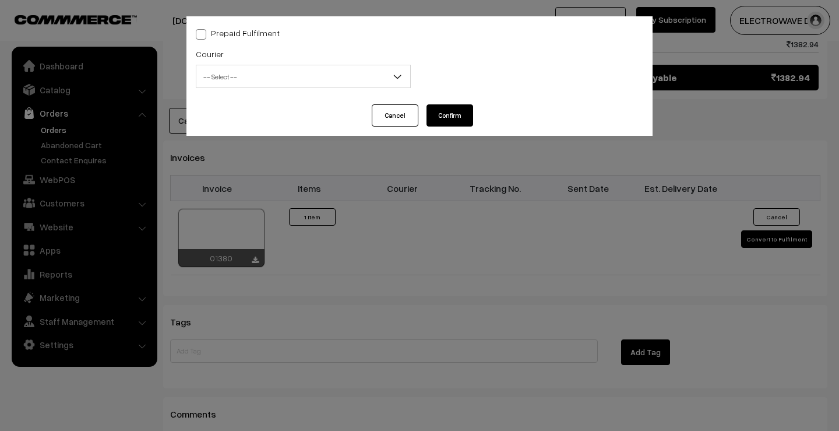
click at [336, 76] on span "-- Select --" at bounding box center [303, 76] width 214 height 20
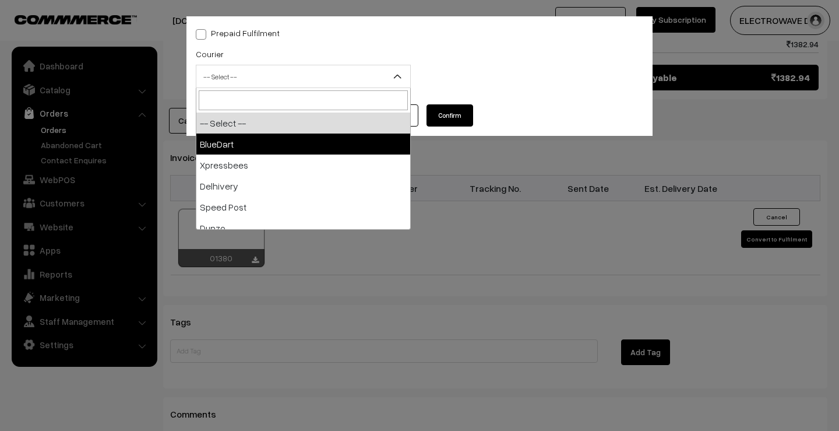
select select "2"
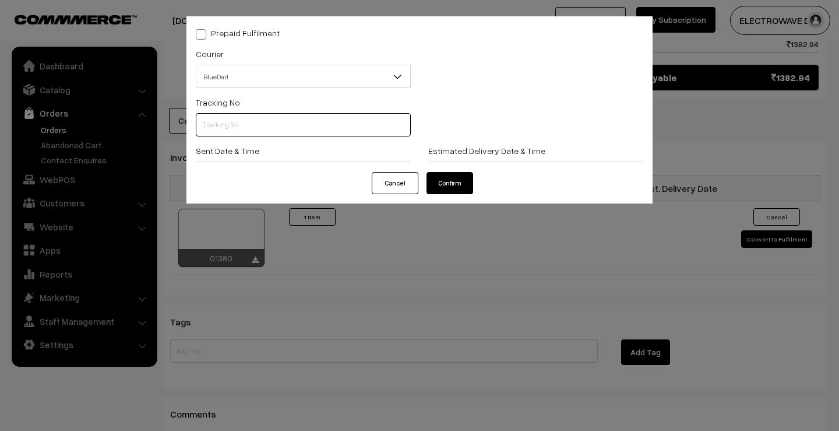
click at [260, 118] on input "text" at bounding box center [303, 124] width 215 height 23
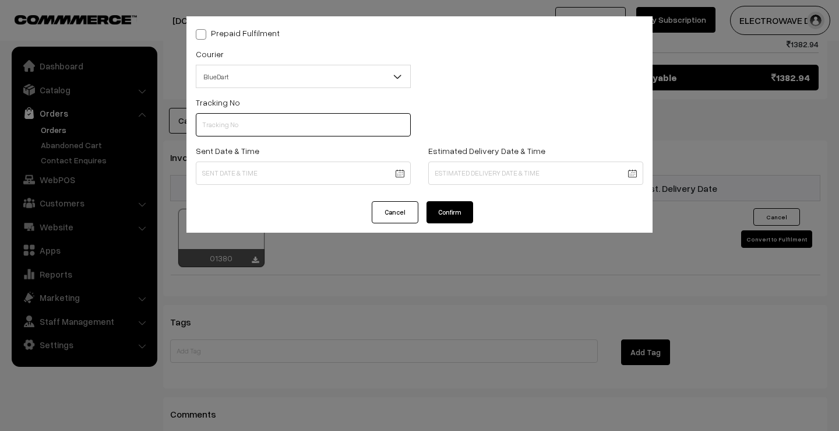
paste input "77991189625"
type input "77991189625"
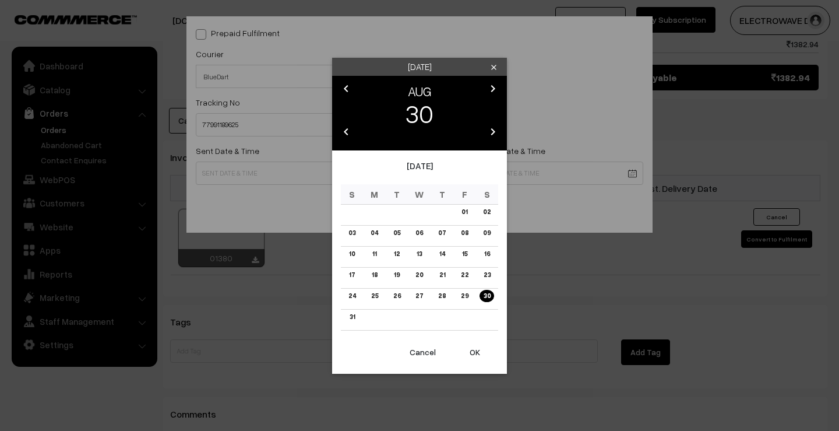
click at [469, 347] on button "OK" at bounding box center [475, 352] width 47 height 26
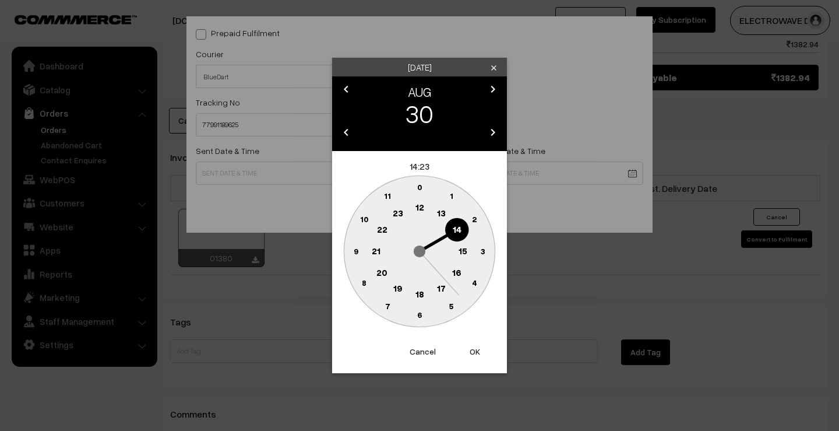
click at [469, 347] on button "OK" at bounding box center [475, 352] width 47 height 26
type input "30-08-2025 14:23"
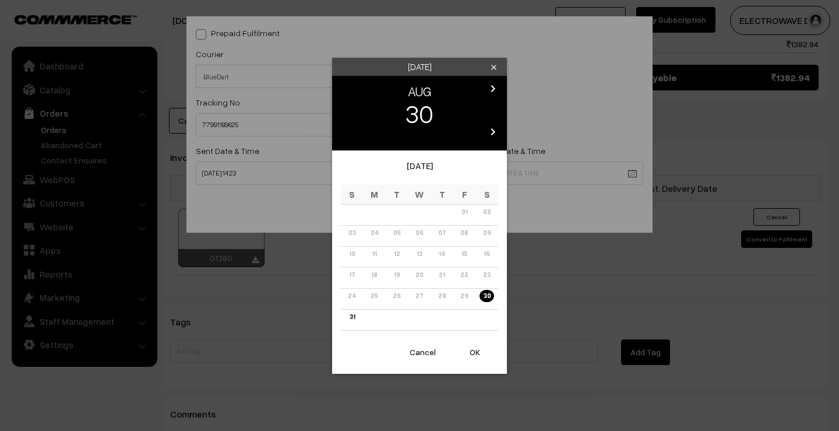
click at [492, 84] on icon "chevron_right" at bounding box center [493, 89] width 14 height 14
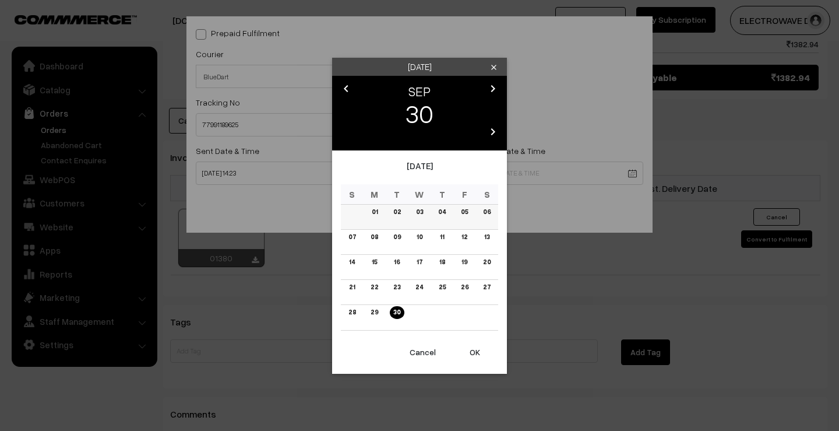
click at [422, 208] on link "03" at bounding box center [420, 212] width 14 height 12
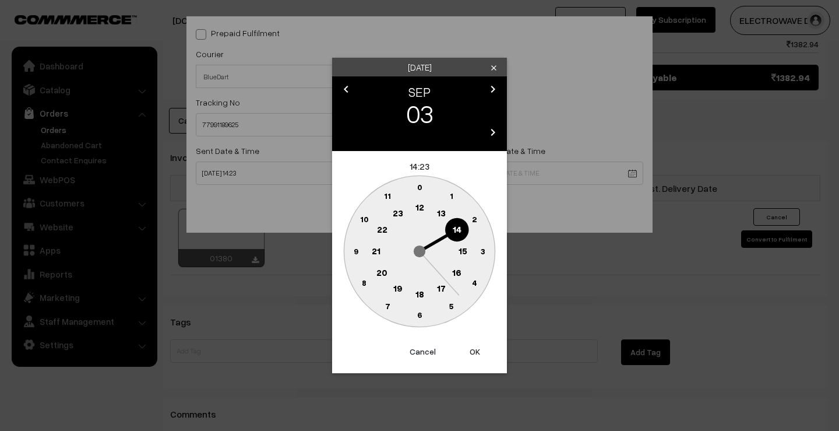
click at [481, 351] on button "OK" at bounding box center [475, 352] width 47 height 26
type input "03-09-2025 14:23"
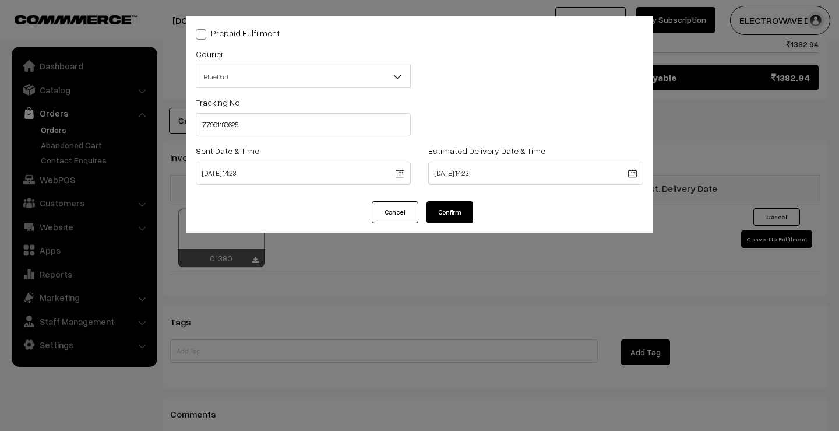
click at [443, 211] on button "Confirm" at bounding box center [450, 212] width 47 height 22
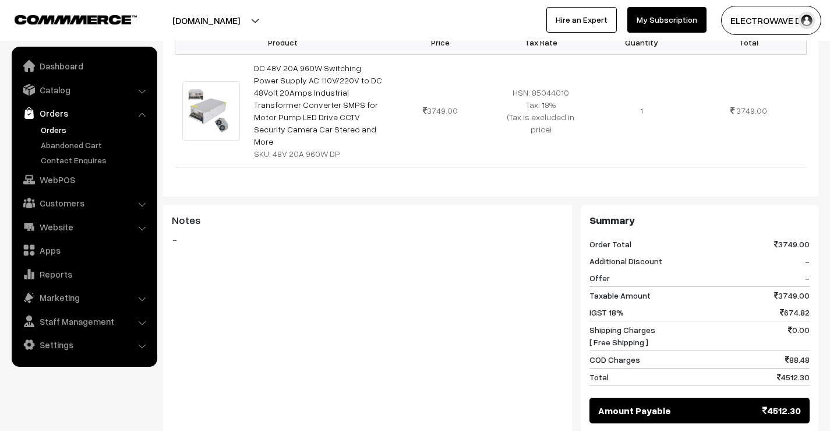
scroll to position [68, 0]
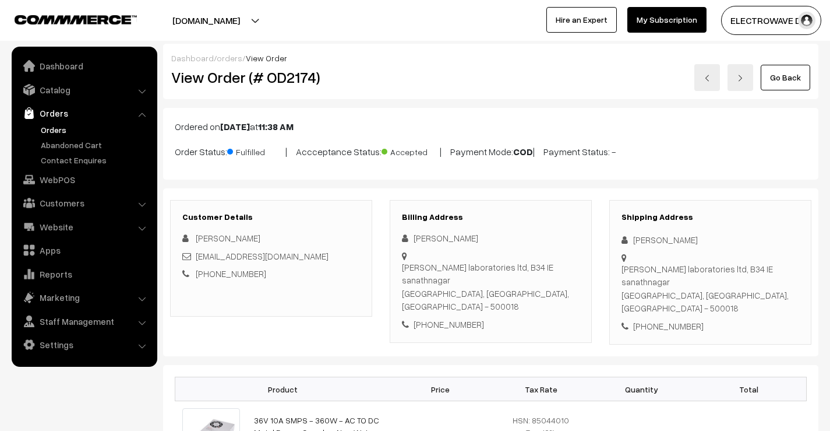
scroll to position [641, 0]
